Goal: Contribute content: Add original content to the website for others to see

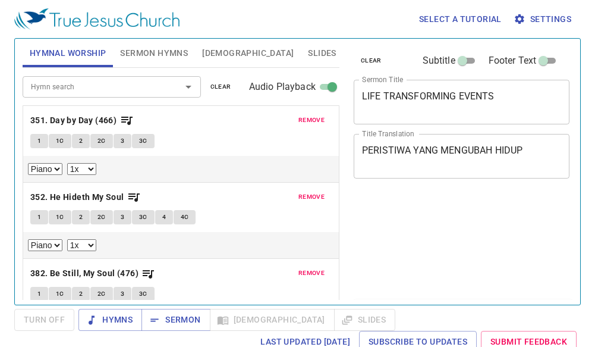
select select "1"
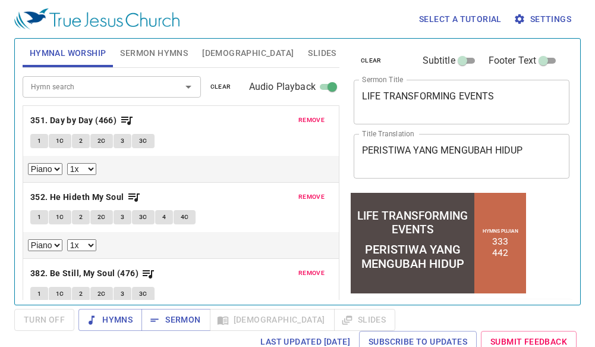
click at [534, 102] on textarea "LIFE TRANSFORMING EVENTS" at bounding box center [461, 101] width 199 height 23
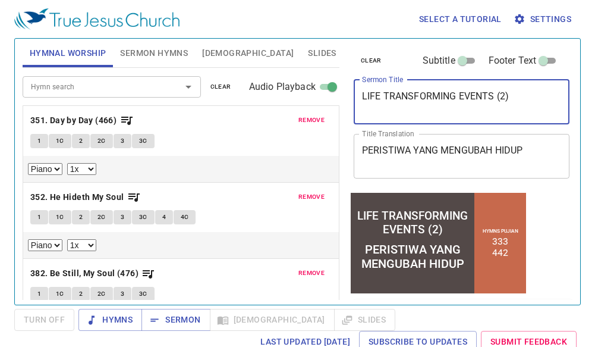
type textarea "LIFE TRANSFORMING EVENTS (2)"
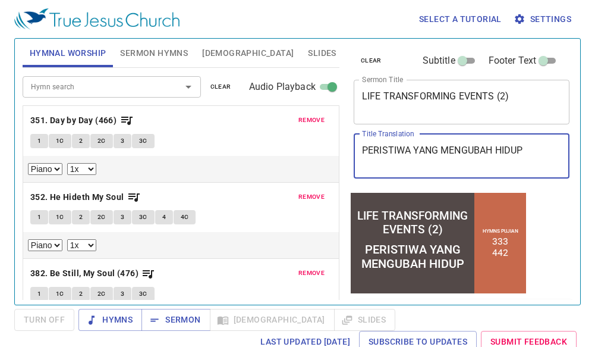
click at [542, 158] on textarea "PERISTIWA YANG MENGUBAH HIDUP" at bounding box center [461, 155] width 199 height 23
type textarea "PERISTIWA YANG MENGUBAH HIDUP (2)"
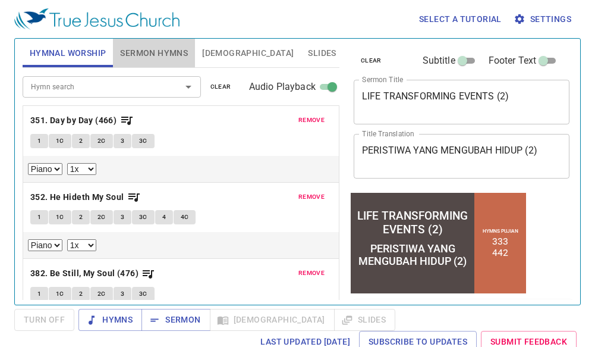
click at [134, 49] on span "Sermon Hymns" at bounding box center [154, 53] width 68 height 15
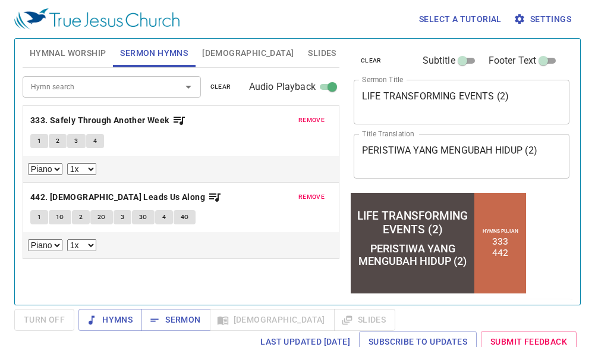
click at [228, 80] on button "clear" at bounding box center [220, 87] width 35 height 14
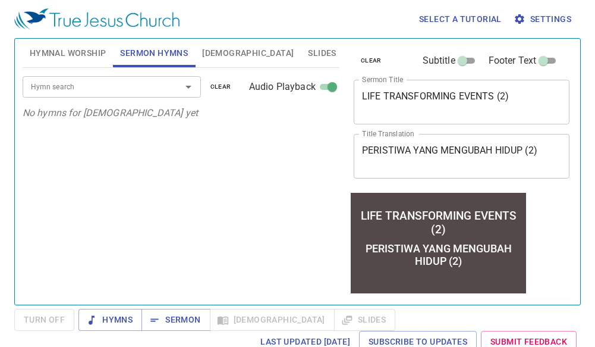
click at [172, 88] on div at bounding box center [180, 86] width 31 height 17
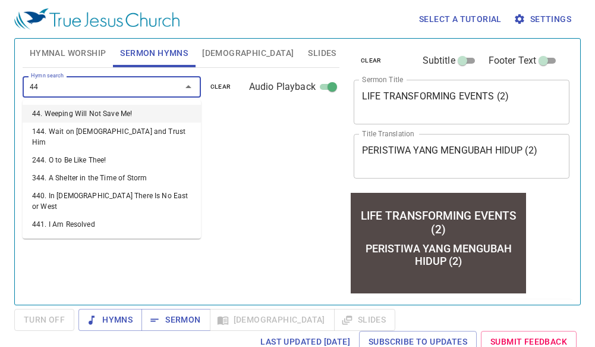
type input "442"
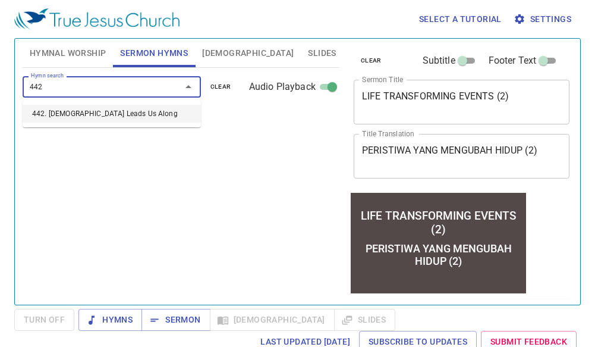
click at [93, 115] on li "442. [DEMOGRAPHIC_DATA] Leads Us Along" at bounding box center [112, 114] width 178 height 18
select select "1"
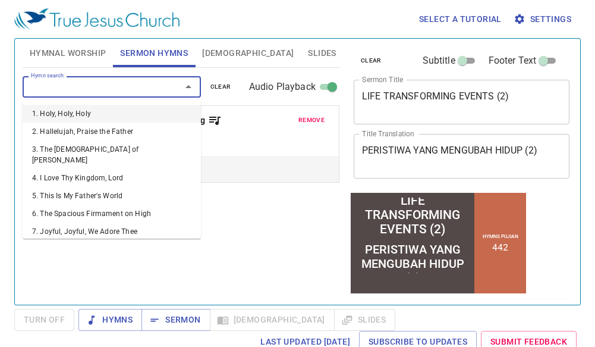
click at [131, 90] on input "Hymn search" at bounding box center [94, 87] width 136 height 14
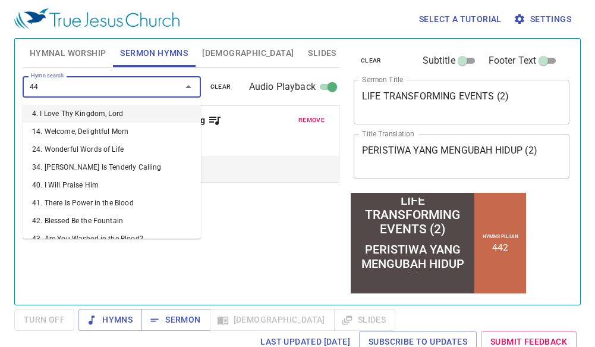
type input "445"
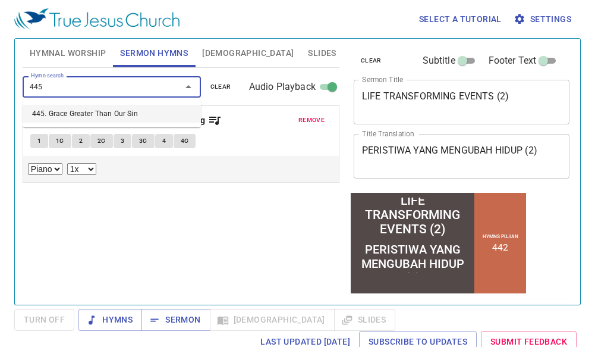
click at [112, 111] on li "445. Grace Greater Than Our Sin" at bounding box center [112, 114] width 178 height 18
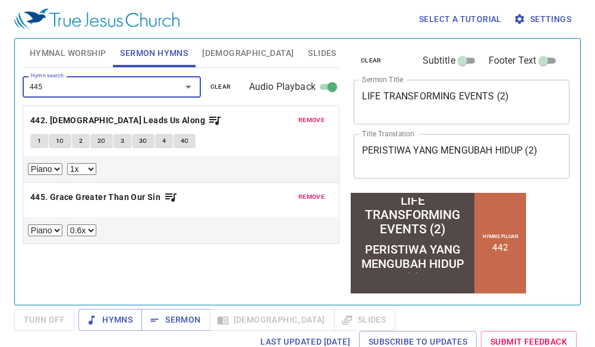
select select "1"
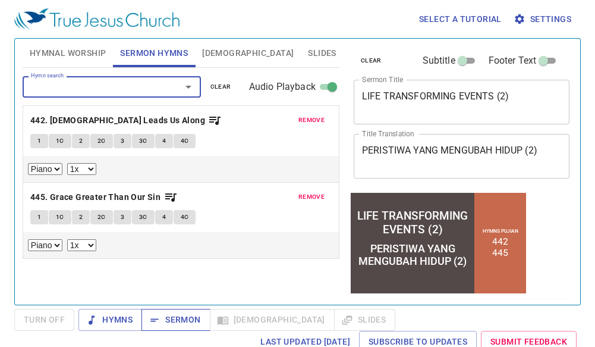
click at [199, 316] on span "Sermon" at bounding box center [175, 319] width 49 height 15
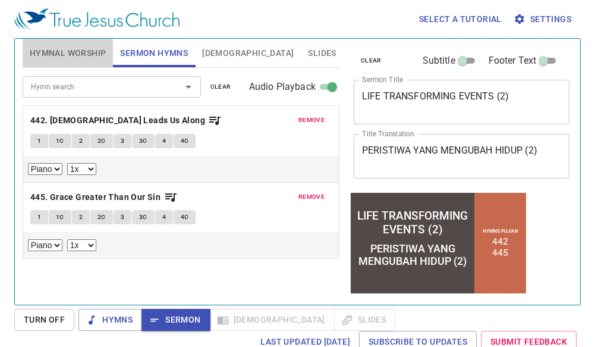
click at [92, 46] on span "Hymnal Worship" at bounding box center [68, 53] width 77 height 15
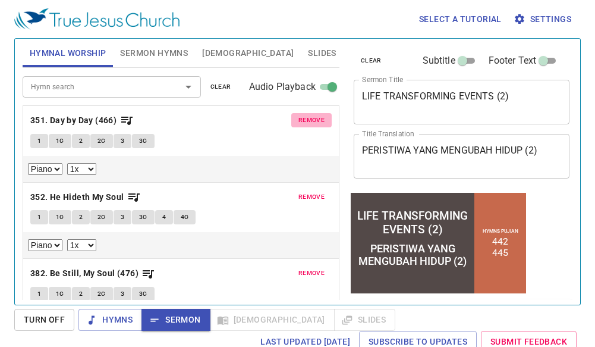
click at [301, 119] on span "remove" at bounding box center [312, 120] width 26 height 11
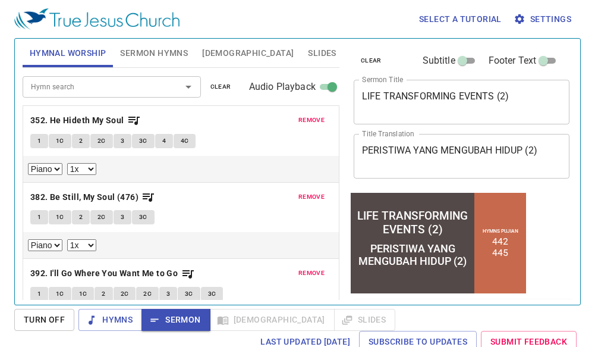
click at [301, 119] on span "remove" at bounding box center [312, 120] width 26 height 11
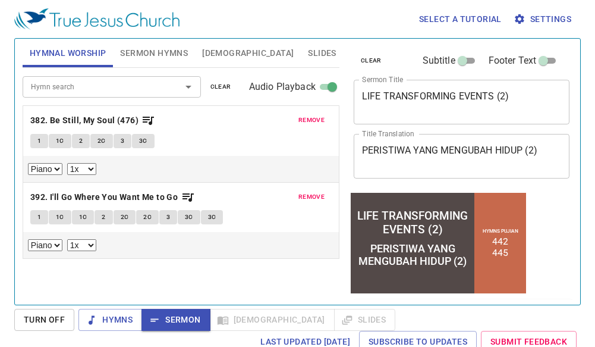
click at [212, 84] on span "clear" at bounding box center [220, 86] width 21 height 11
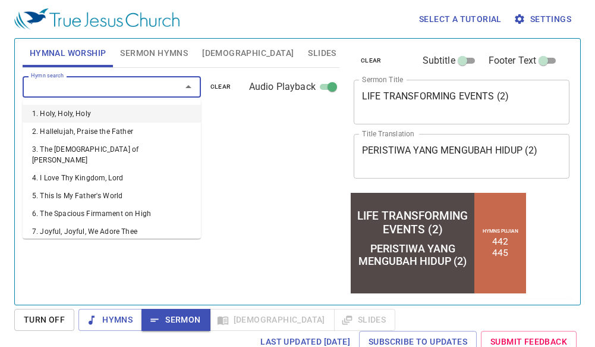
click at [115, 91] on input "Hymn search" at bounding box center [94, 87] width 136 height 14
type input "65"
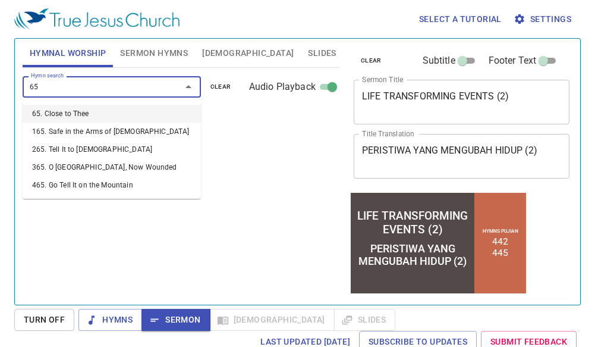
click at [78, 114] on li "65. Close to Thee" at bounding box center [112, 114] width 178 height 18
select select "1"
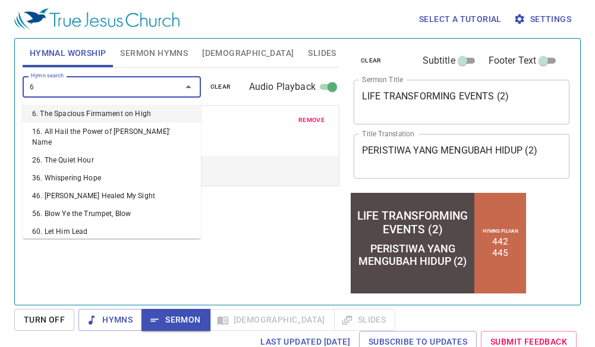
type input "67"
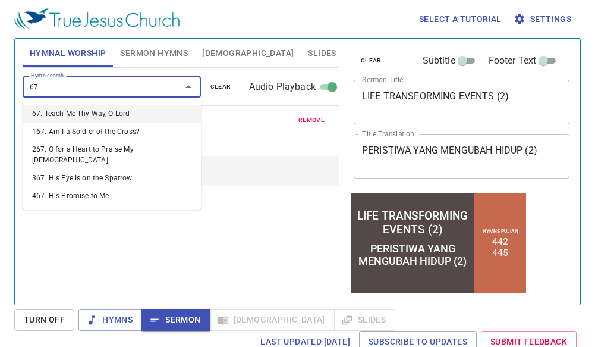
click at [78, 114] on li "67. Teach Me Thy Way, O Lord" at bounding box center [112, 114] width 178 height 18
select select "1"
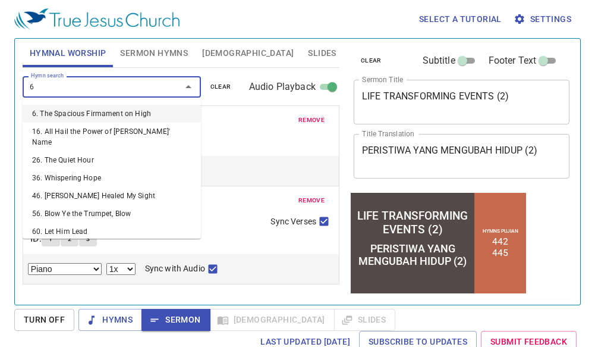
type input "68"
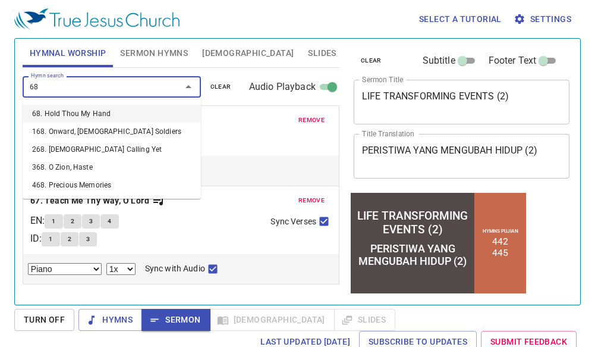
click at [78, 114] on li "68. Hold Thou My Hand" at bounding box center [112, 114] width 178 height 18
select select "1"
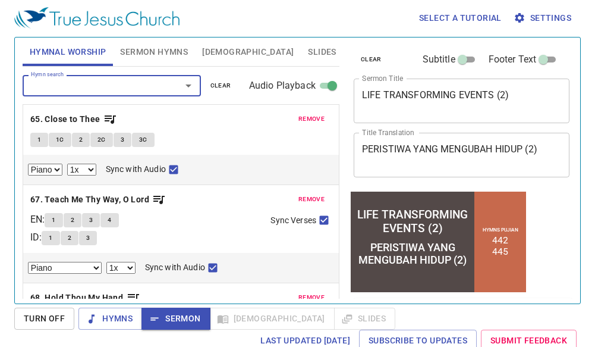
scroll to position [5, 0]
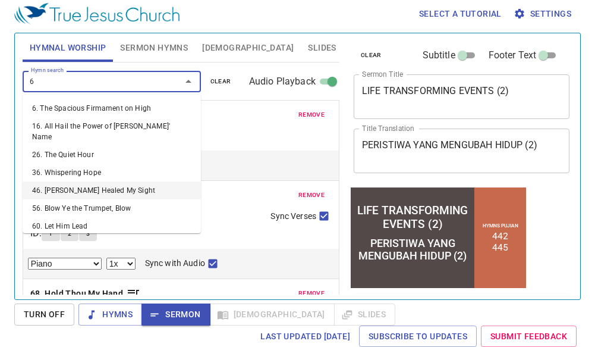
type input "62"
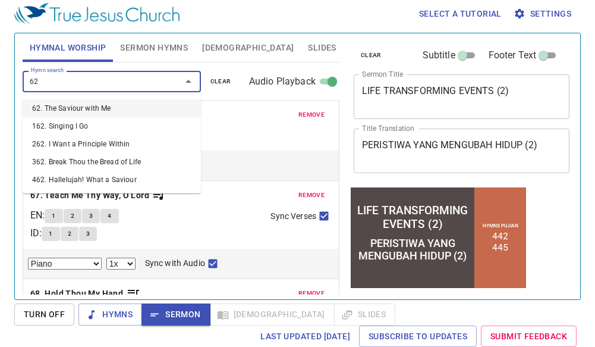
click at [84, 113] on li "62. The Saviour with Me" at bounding box center [112, 108] width 178 height 18
select select "1"
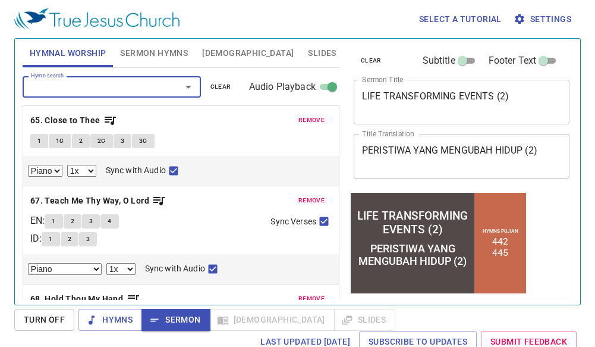
scroll to position [145, 0]
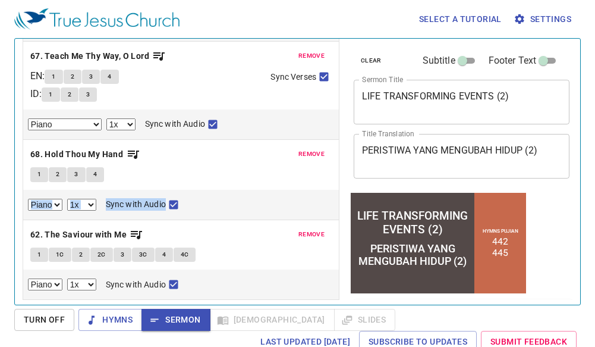
select select "1"
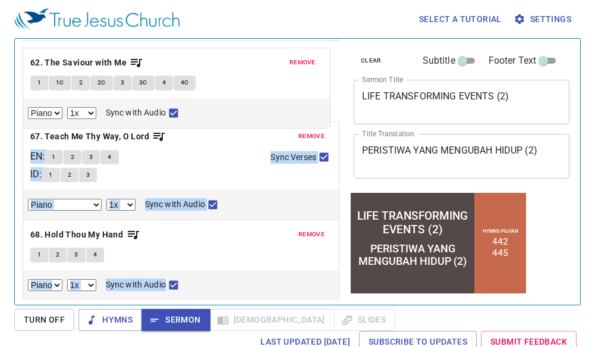
drag, startPoint x: 186, startPoint y: 235, endPoint x: 151, endPoint y: 55, distance: 183.6
click at [151, 55] on div "remove 65. Close to Thee 1 1C 2 2C 3 3C Piano 0.6x 0.7x 0.8x 0.9x 1x 1.1x 1.2x …" at bounding box center [181, 129] width 317 height 339
select select "1"
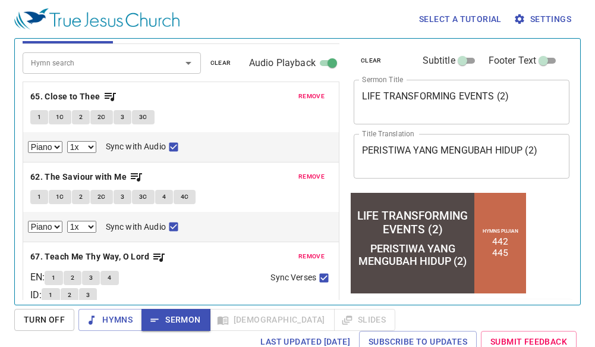
scroll to position [0, 0]
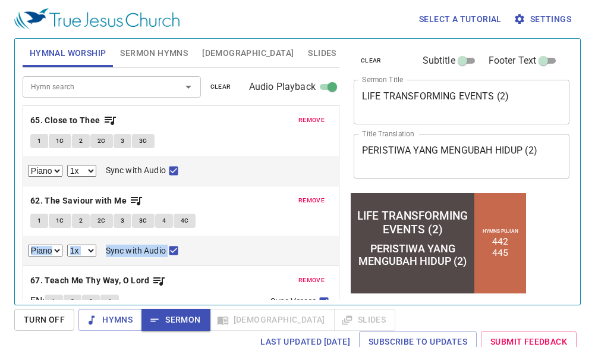
select select "1"
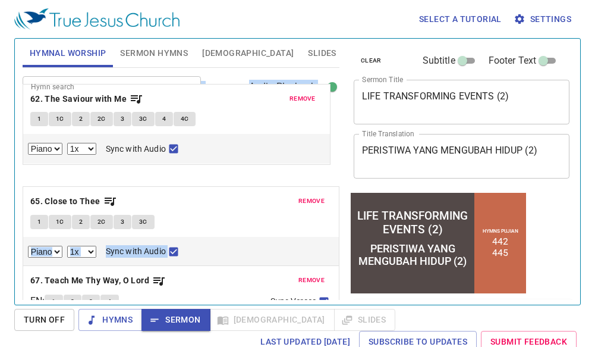
drag, startPoint x: 202, startPoint y: 210, endPoint x: 182, endPoint y: 101, distance: 110.6
click at [182, 101] on div "Hymn search Hymn search clear Audio Playback remove 65. Close to Thee 1 1C 2 2C…" at bounding box center [181, 256] width 317 height 376
select select "1"
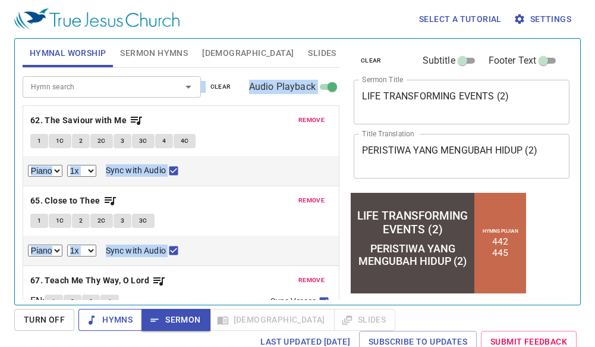
click at [103, 318] on span "Hymns" at bounding box center [110, 319] width 45 height 15
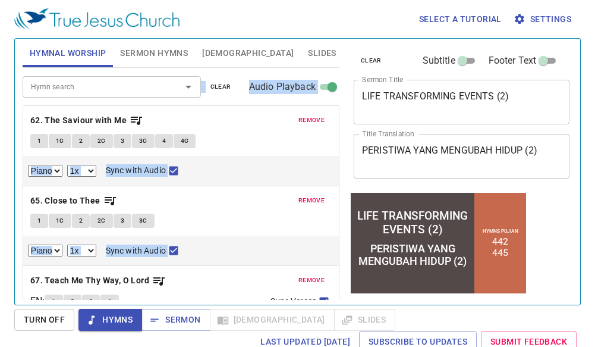
click at [134, 54] on span "Sermon Hymns" at bounding box center [154, 53] width 68 height 15
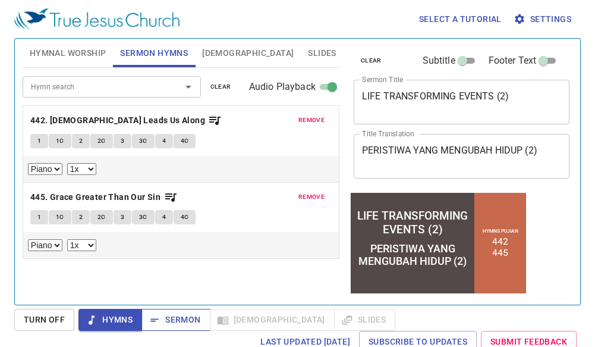
click at [186, 309] on button "Sermon" at bounding box center [176, 320] width 68 height 22
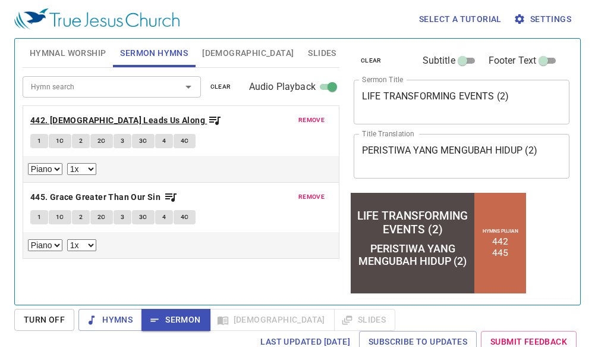
click at [69, 120] on b "442. [DEMOGRAPHIC_DATA] Leads Us Along" at bounding box center [117, 120] width 175 height 15
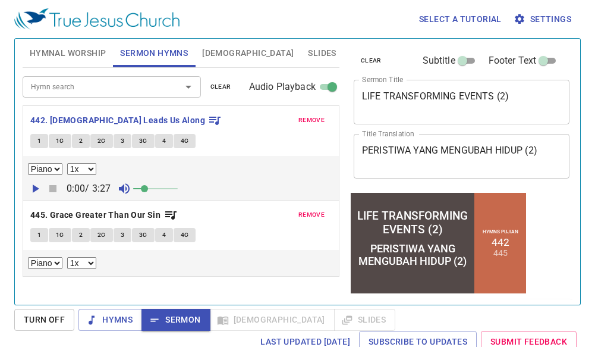
click at [34, 193] on icon "button" at bounding box center [35, 188] width 14 height 14
click at [148, 187] on span at bounding box center [144, 188] width 7 height 7
click at [56, 190] on icon "button" at bounding box center [53, 188] width 14 height 14
click at [175, 315] on span "Sermon" at bounding box center [175, 319] width 49 height 15
